Goal: Information Seeking & Learning: Learn about a topic

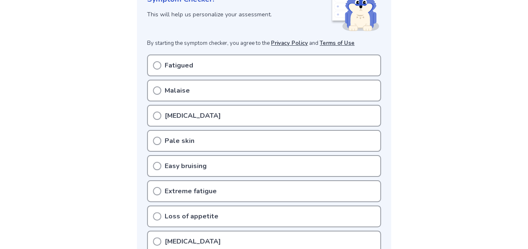
scroll to position [168, 0]
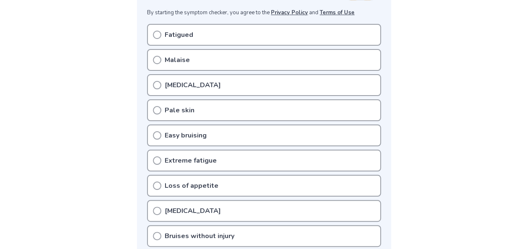
click at [157, 34] on icon at bounding box center [157, 35] width 8 height 8
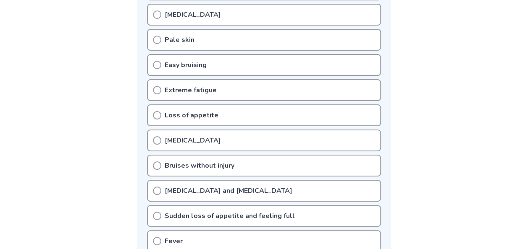
scroll to position [252, 0]
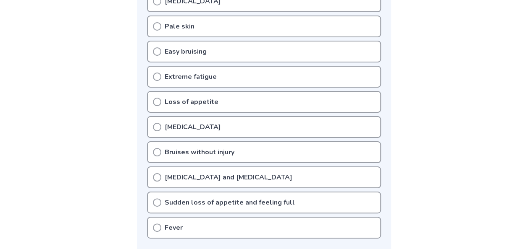
click at [155, 128] on icon at bounding box center [157, 127] width 8 height 8
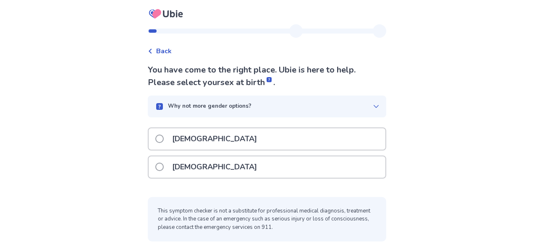
click at [163, 143] on label "Male" at bounding box center [208, 138] width 107 height 21
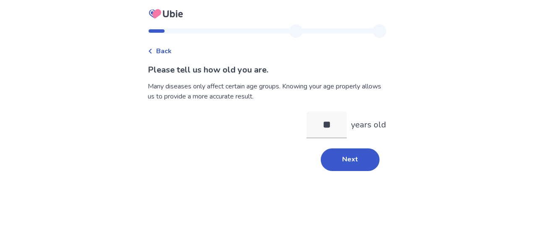
drag, startPoint x: 442, startPoint y: 193, endPoint x: 377, endPoint y: 157, distance: 74.4
click at [442, 193] on div "Back Please tell us how old you are. Many diseases only affect certain age grou…" at bounding box center [267, 124] width 534 height 249
click at [336, 128] on input "**" at bounding box center [326, 125] width 40 height 27
type input "**"
click at [228, 128] on div "** years old" at bounding box center [267, 125] width 238 height 27
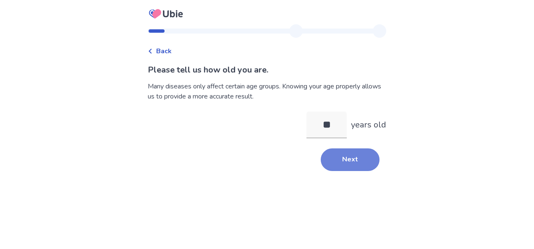
click at [337, 152] on button "Next" at bounding box center [350, 160] width 59 height 23
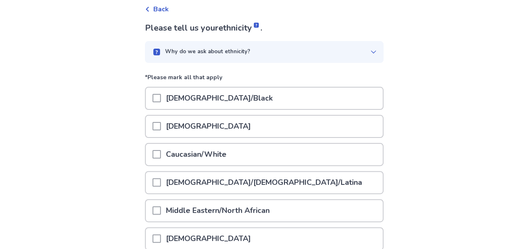
scroll to position [126, 0]
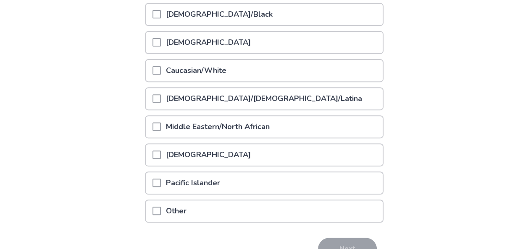
click at [160, 45] on span at bounding box center [156, 42] width 8 height 8
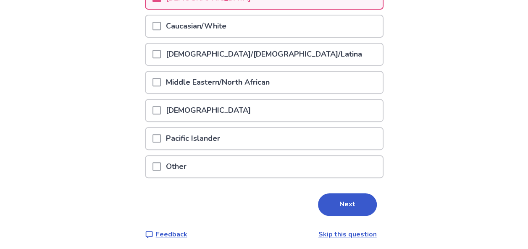
scroll to position [174, 0]
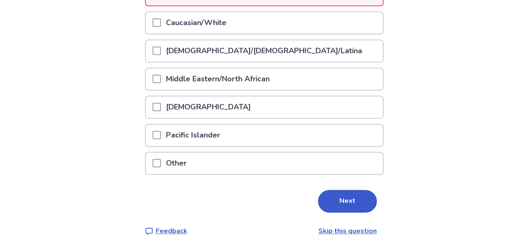
click at [156, 138] on div "Pacific Islander" at bounding box center [264, 135] width 237 height 21
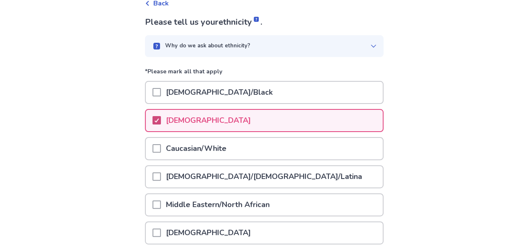
click at [159, 121] on icon at bounding box center [156, 120] width 5 height 4
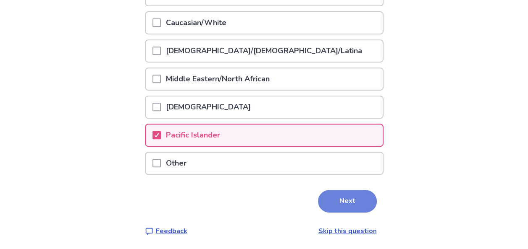
click at [354, 197] on button "Next" at bounding box center [347, 201] width 59 height 23
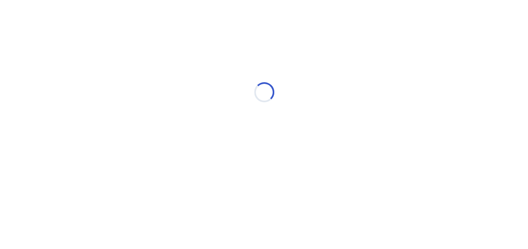
scroll to position [0, 0]
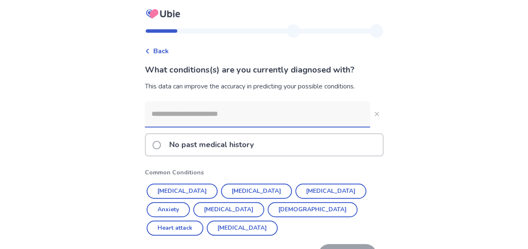
click at [170, 117] on input at bounding box center [257, 114] width 225 height 25
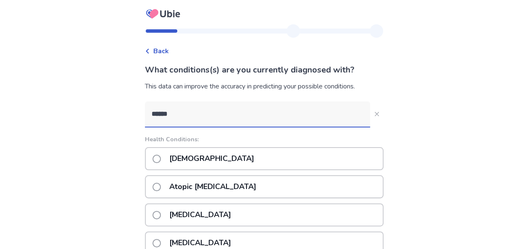
type input "******"
click at [85, 133] on div "Back What conditions(s) are you currently diagnosed with? This data can improve…" at bounding box center [264, 191] width 528 height 382
click at [171, 164] on p "Asthma" at bounding box center [211, 158] width 95 height 21
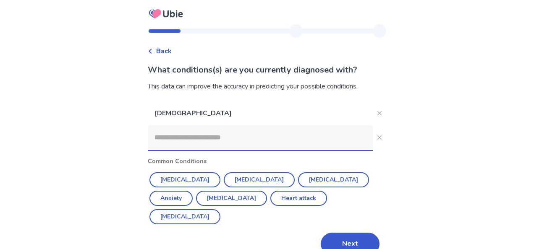
click at [352, 233] on button "Next" at bounding box center [350, 244] width 59 height 23
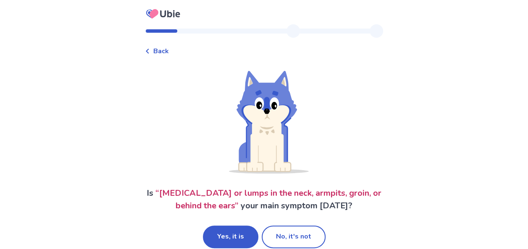
scroll to position [13, 0]
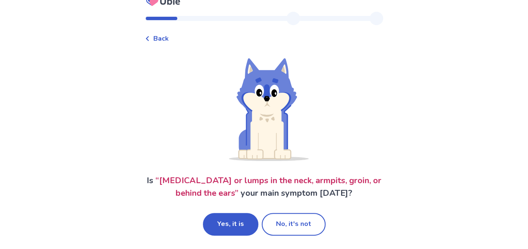
click at [228, 223] on button "Yes, it is" at bounding box center [230, 224] width 55 height 23
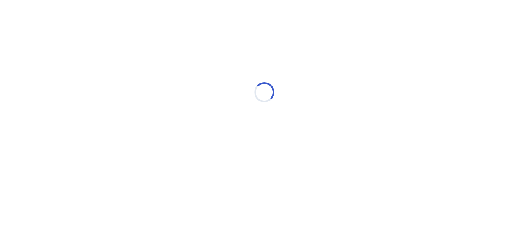
scroll to position [0, 0]
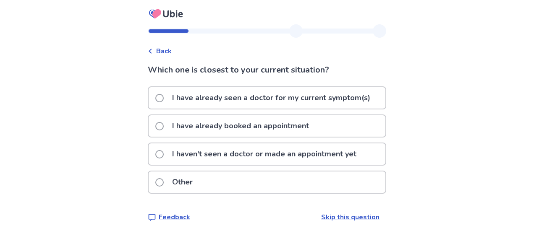
click at [164, 157] on span at bounding box center [159, 154] width 8 height 8
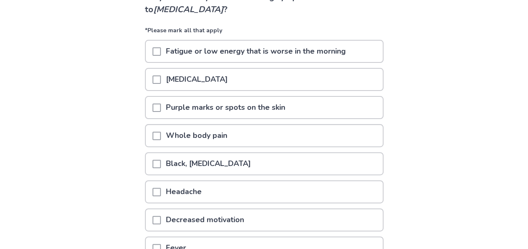
scroll to position [84, 0]
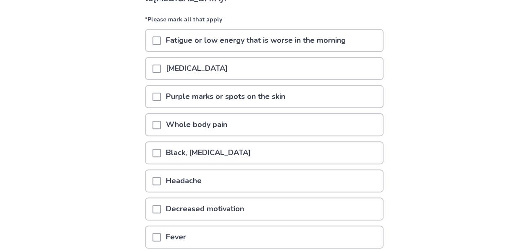
click at [160, 42] on span at bounding box center [156, 41] width 8 height 8
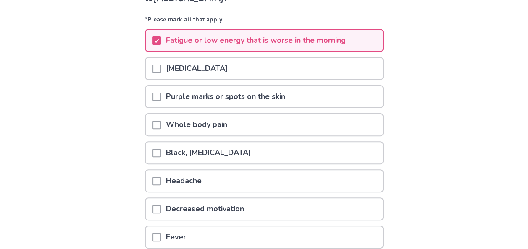
scroll to position [126, 0]
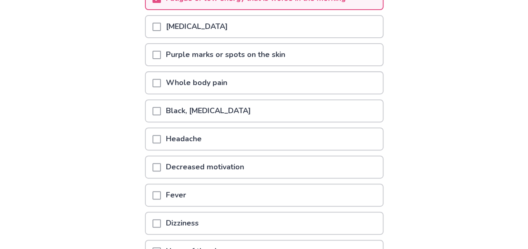
click at [159, 82] on span at bounding box center [156, 83] width 8 height 8
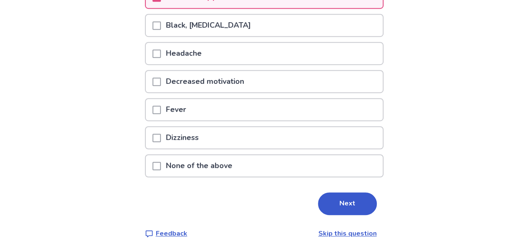
scroll to position [214, 0]
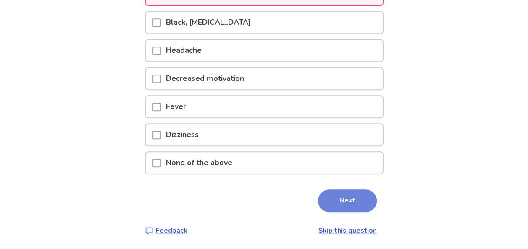
click at [332, 206] on button "Next" at bounding box center [347, 201] width 59 height 23
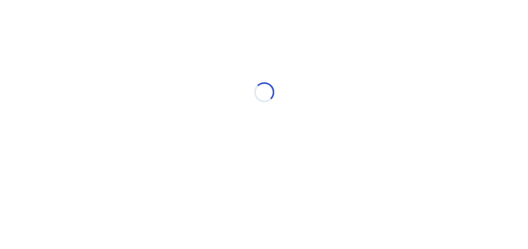
scroll to position [0, 0]
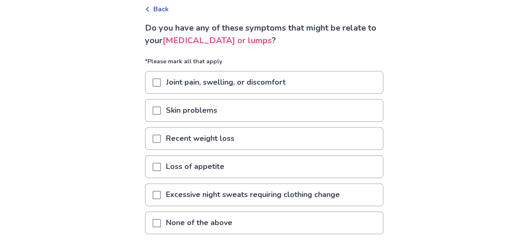
scroll to position [84, 0]
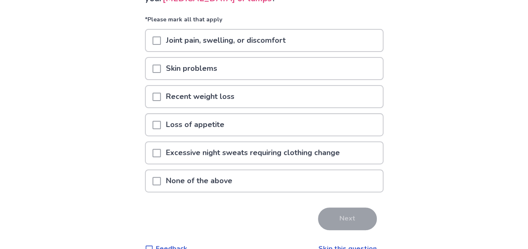
click at [161, 182] on span at bounding box center [156, 181] width 8 height 8
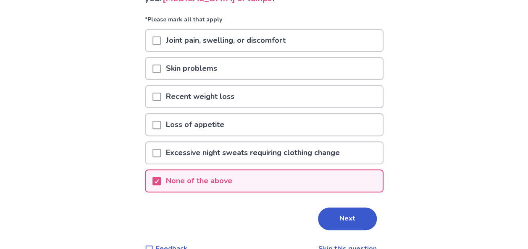
click at [334, 220] on button "Next" at bounding box center [347, 219] width 59 height 23
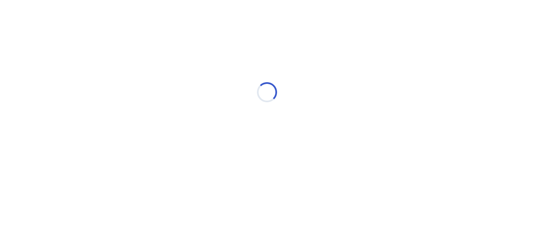
select select "*"
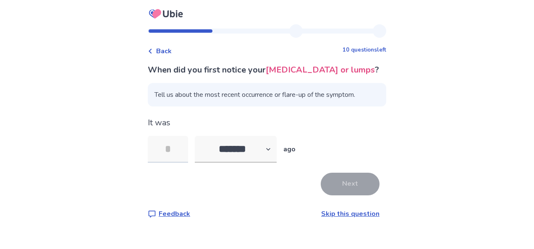
drag, startPoint x: 189, startPoint y: 165, endPoint x: 175, endPoint y: 166, distance: 14.4
click at [175, 163] on input "tel" at bounding box center [168, 149] width 40 height 27
type input "**"
click at [429, 167] on div "Back 10 questions left When did you first notice your swollen lymph nodes or lu…" at bounding box center [267, 124] width 534 height 249
click at [344, 193] on button "Next" at bounding box center [350, 184] width 59 height 23
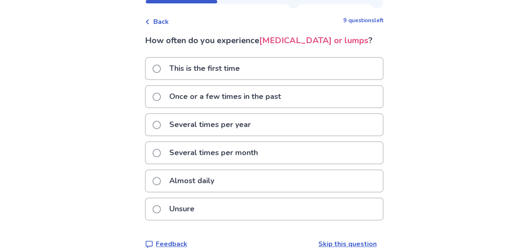
scroll to position [42, 0]
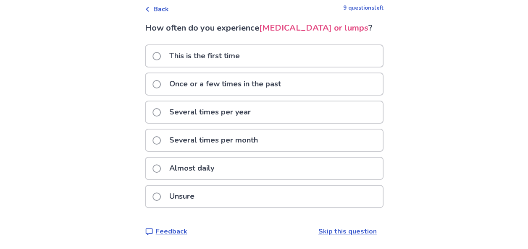
click at [33, 62] on div "Back 9 questions left How often do you experience swollen lymph nodes or lumps …" at bounding box center [264, 104] width 528 height 292
click at [155, 95] on div "Once or a few times in the past" at bounding box center [264, 83] width 237 height 21
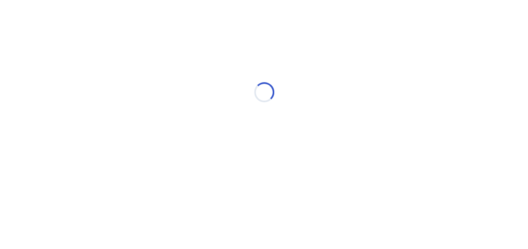
scroll to position [0, 0]
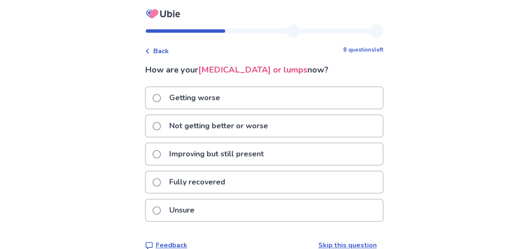
click at [159, 157] on span at bounding box center [156, 154] width 8 height 8
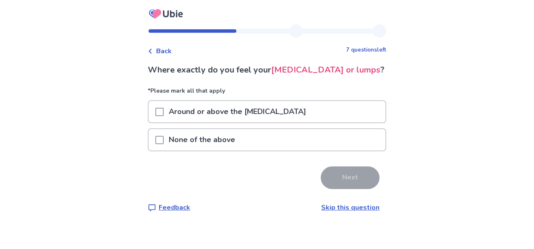
click at [160, 151] on div "None of the above" at bounding box center [267, 139] width 237 height 21
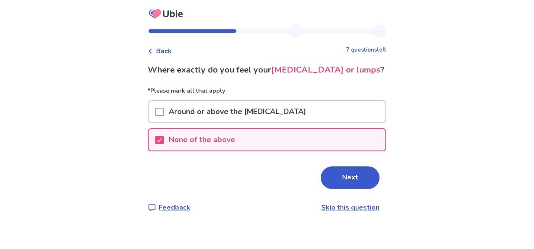
click at [331, 188] on button "Next" at bounding box center [350, 178] width 59 height 23
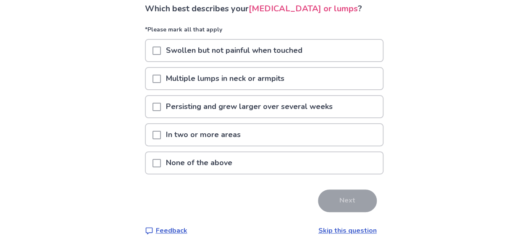
scroll to position [74, 0]
click at [161, 53] on span at bounding box center [156, 51] width 8 height 8
click at [347, 201] on button "Next" at bounding box center [347, 201] width 59 height 23
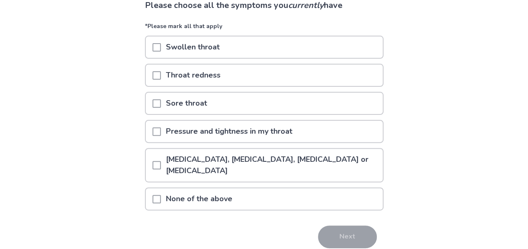
scroll to position [84, 0]
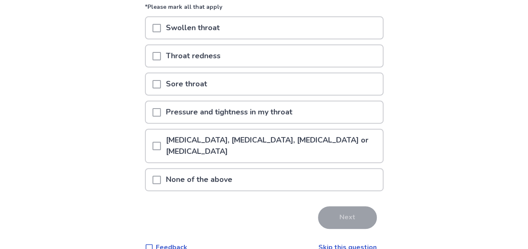
click at [161, 147] on span at bounding box center [156, 146] width 8 height 8
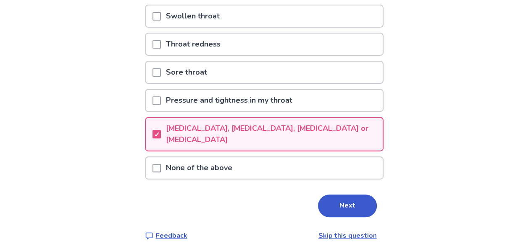
scroll to position [101, 0]
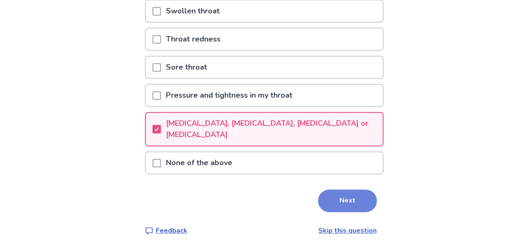
click at [344, 200] on button "Next" at bounding box center [347, 201] width 59 height 23
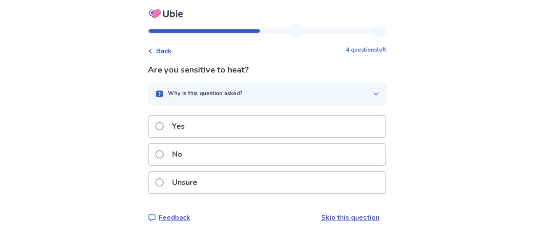
click at [186, 153] on p "No" at bounding box center [177, 154] width 20 height 21
click at [119, 145] on div "Back 3 questions left Do you have swelling in the affected area? Why is this qu…" at bounding box center [267, 124] width 534 height 249
click at [97, 129] on div "Back 3 questions left Do you have swelling in the affected area? Why is this qu…" at bounding box center [267, 124] width 534 height 249
click at [176, 158] on p "No" at bounding box center [177, 154] width 20 height 21
click at [225, 149] on div "No" at bounding box center [267, 154] width 237 height 21
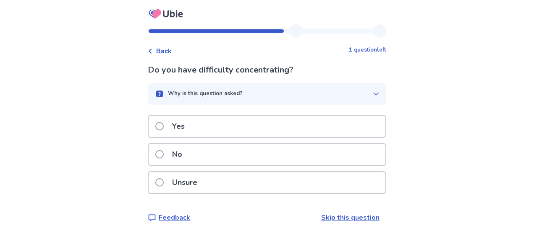
click at [225, 155] on div "No" at bounding box center [267, 154] width 237 height 21
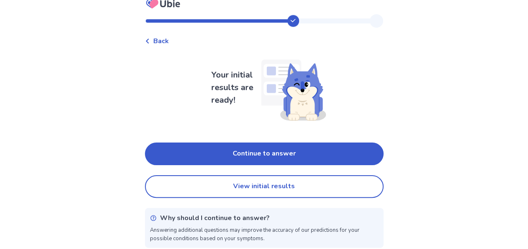
scroll to position [16, 0]
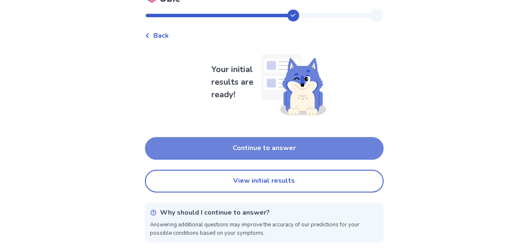
click at [248, 148] on button "Continue to answer" at bounding box center [264, 148] width 238 height 23
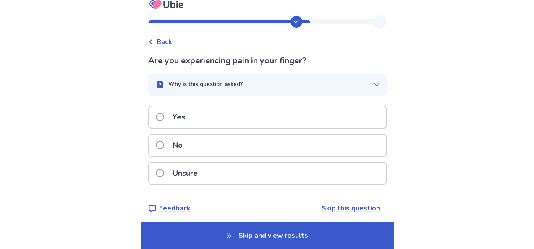
scroll to position [13, 0]
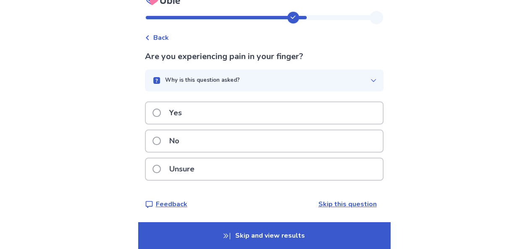
click at [254, 233] on p "Skip and view results" at bounding box center [264, 235] width 252 height 27
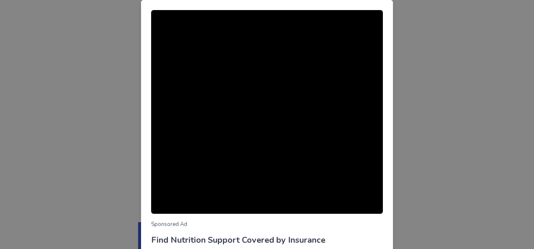
scroll to position [100, 0]
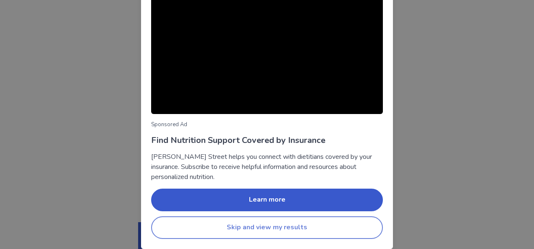
click at [257, 233] on button "Skip and view my results" at bounding box center [267, 228] width 232 height 23
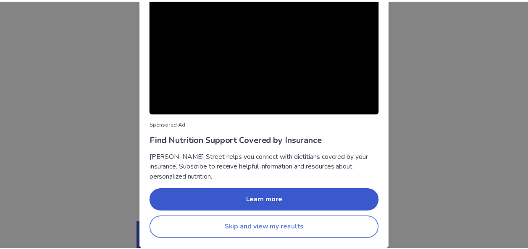
scroll to position [0, 0]
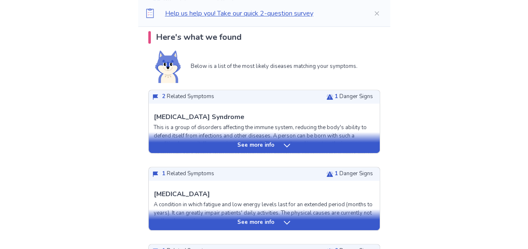
scroll to position [210, 0]
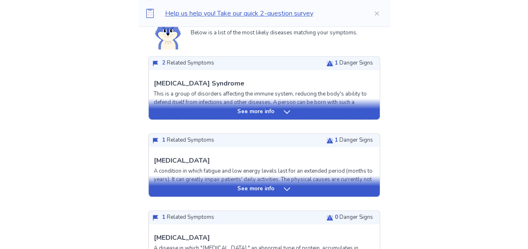
click at [256, 113] on p "See more info" at bounding box center [255, 112] width 37 height 8
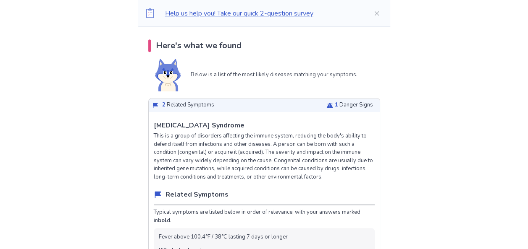
scroll to position [0, 0]
